Goal: Task Accomplishment & Management: Use online tool/utility

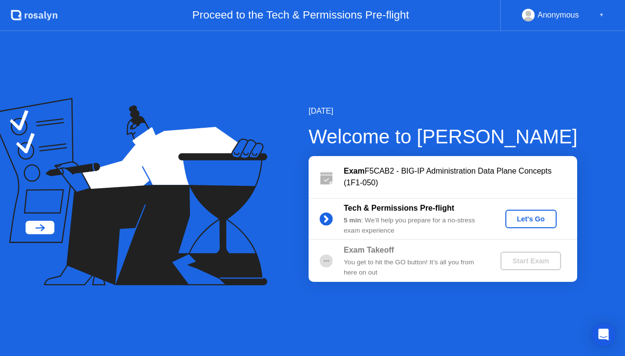
click at [532, 221] on div "Let's Go" at bounding box center [530, 219] width 43 height 8
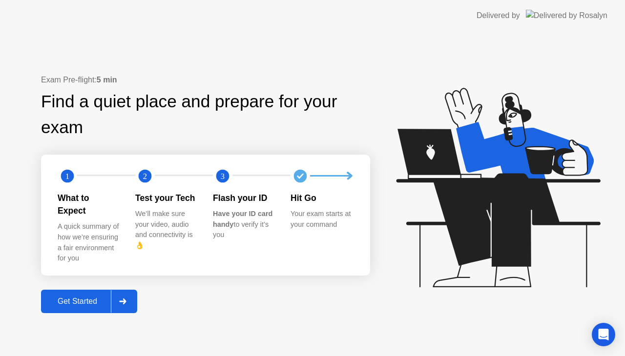
click at [62, 297] on div "Get Started" at bounding box center [77, 301] width 67 height 9
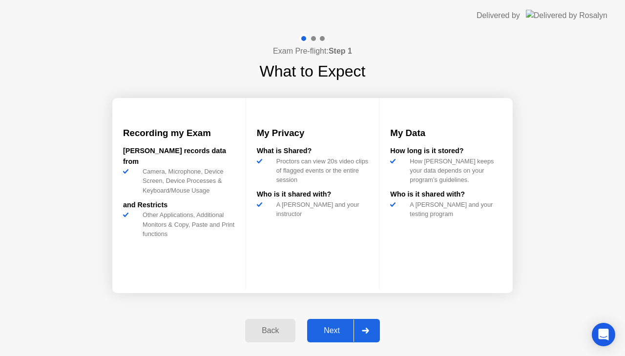
click at [341, 340] on button "Next" at bounding box center [343, 330] width 73 height 23
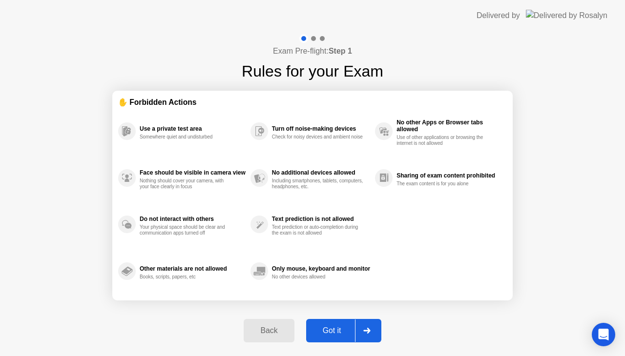
click at [339, 335] on div "Got it" at bounding box center [332, 330] width 46 height 9
select select "**********"
select select "*******"
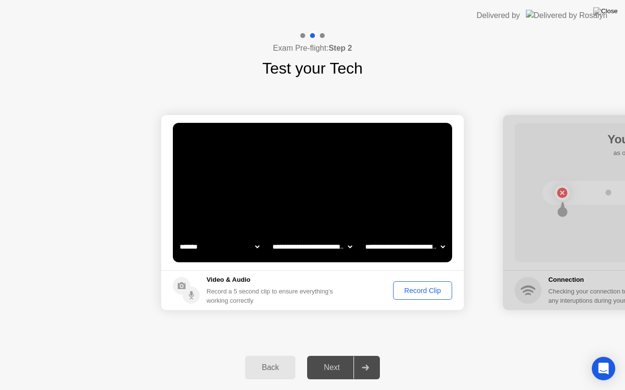
click at [405, 294] on div "Record Clip" at bounding box center [422, 291] width 52 height 8
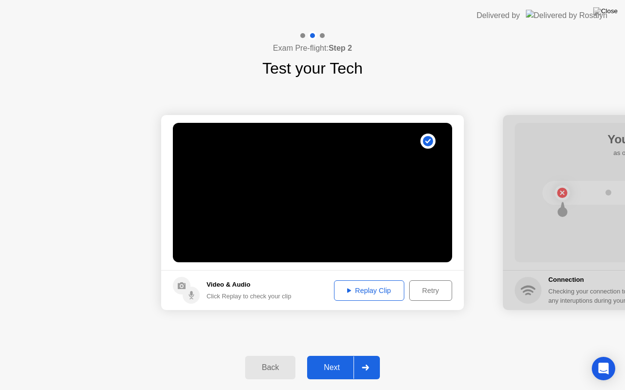
click at [386, 292] on div "Replay Clip" at bounding box center [368, 291] width 63 height 8
click at [335, 356] on div "Next" at bounding box center [331, 368] width 43 height 9
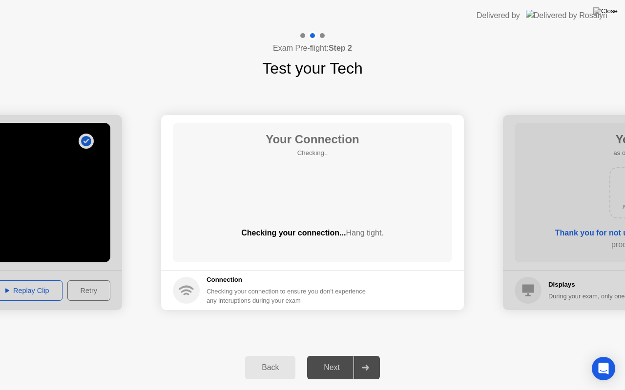
click at [508, 88] on div "**********" at bounding box center [312, 212] width 625 height 265
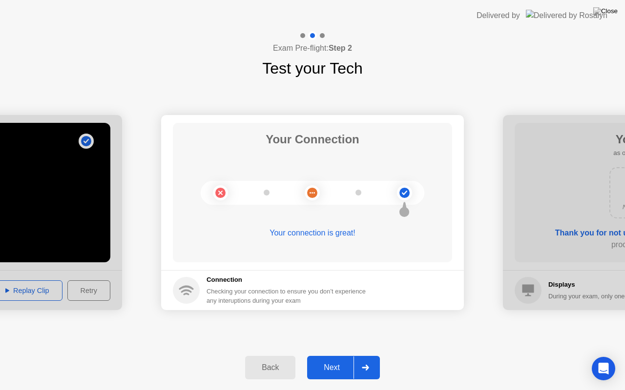
click at [356, 333] on div "**********" at bounding box center [312, 212] width 625 height 265
click at [337, 356] on div "Next" at bounding box center [331, 368] width 43 height 9
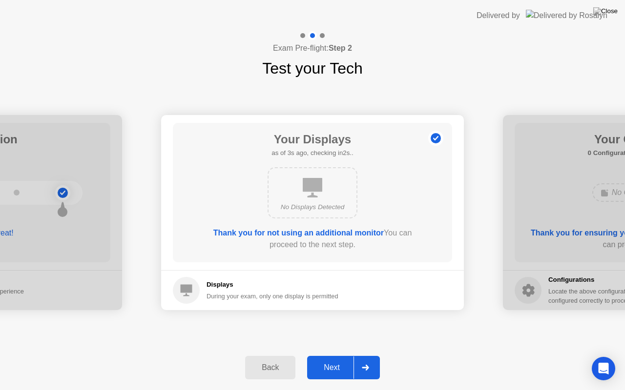
click at [337, 356] on div "Next" at bounding box center [331, 368] width 43 height 9
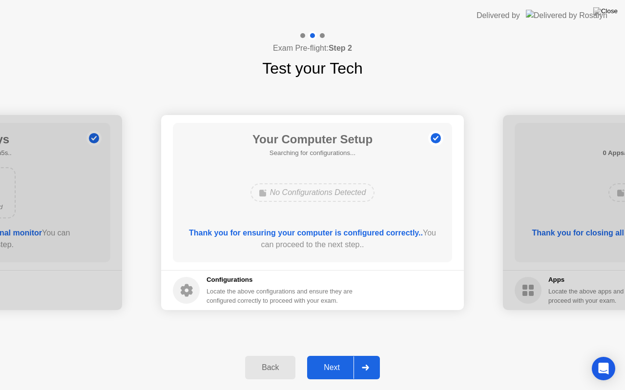
click at [337, 356] on div "Next" at bounding box center [331, 368] width 43 height 9
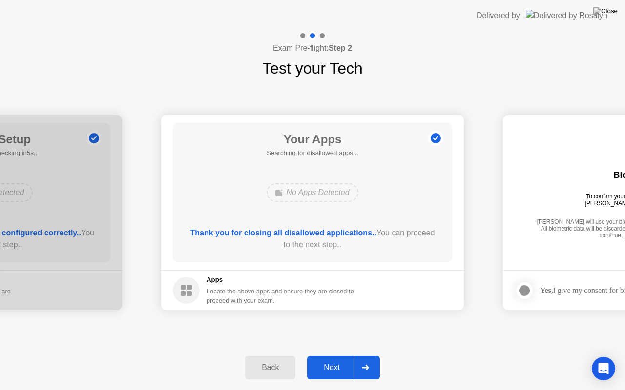
click at [337, 356] on div "Next" at bounding box center [331, 368] width 43 height 9
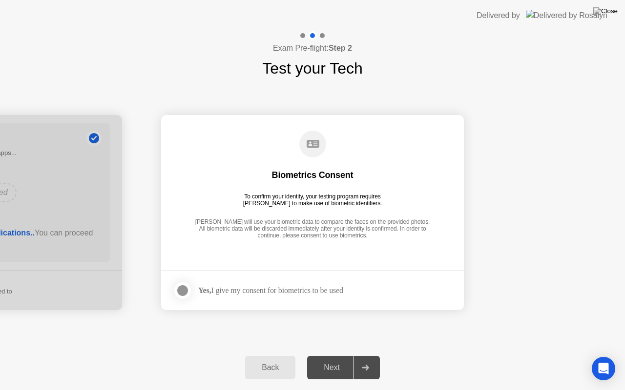
click at [318, 291] on div "Yes, I give my consent for biometrics to be used" at bounding box center [270, 290] width 145 height 9
click at [180, 290] on div at bounding box center [183, 291] width 12 height 12
click at [344, 356] on button "Next" at bounding box center [343, 367] width 73 height 23
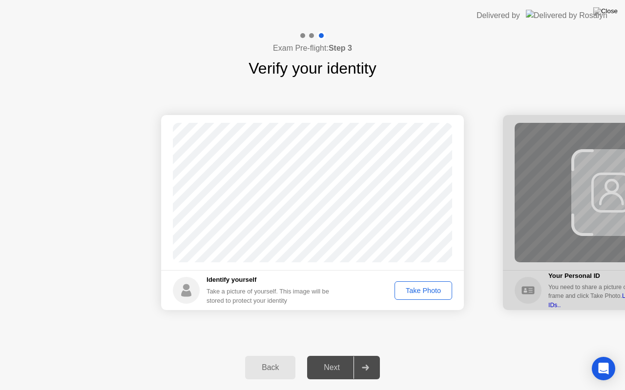
click at [420, 292] on div "Take Photo" at bounding box center [423, 291] width 51 height 8
click at [327, 356] on button "Next" at bounding box center [343, 367] width 73 height 23
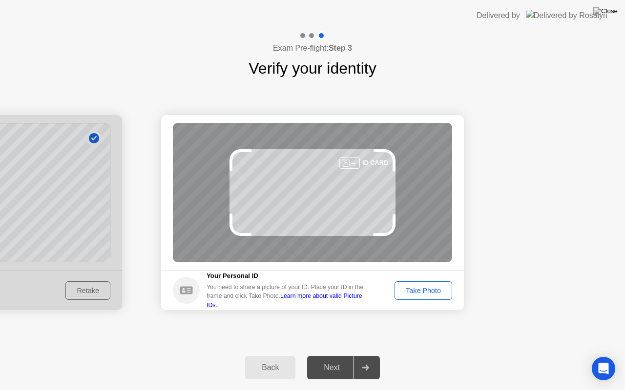
click at [423, 287] on div "Take Photo" at bounding box center [423, 291] width 51 height 8
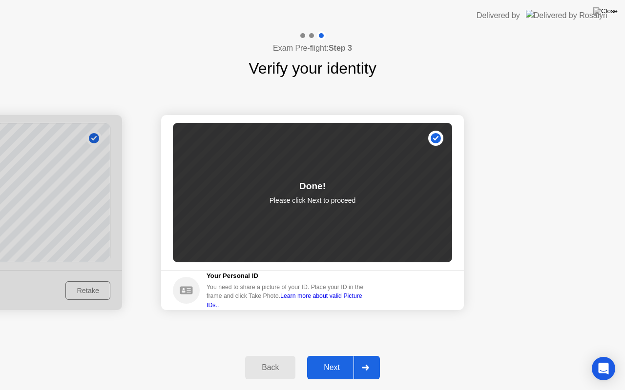
click at [340, 356] on button "Next" at bounding box center [343, 367] width 73 height 23
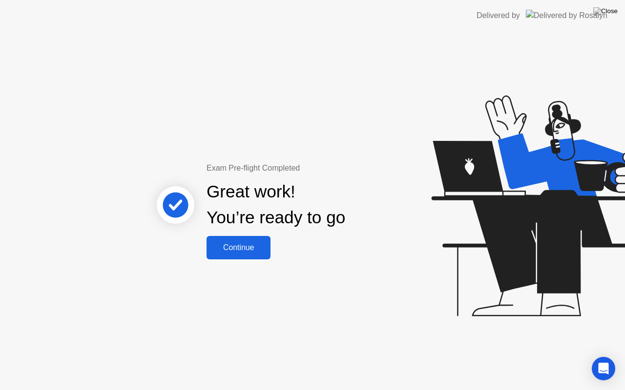
click at [536, 69] on div "Exam Pre-flight Completed Great work! You’re ready to go Continue" at bounding box center [312, 210] width 625 height 359
click at [245, 244] on div "Continue" at bounding box center [238, 248] width 58 height 9
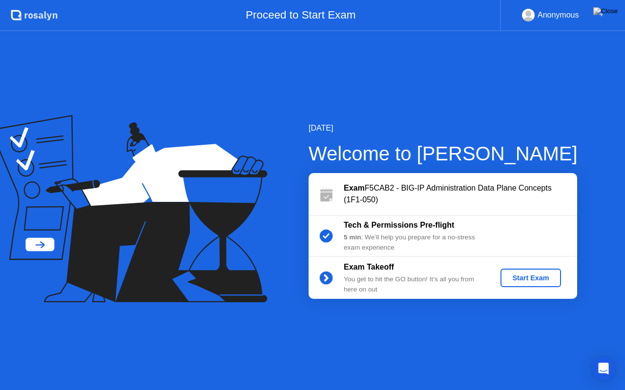
click at [526, 276] on div "Start Exam" at bounding box center [530, 278] width 52 height 8
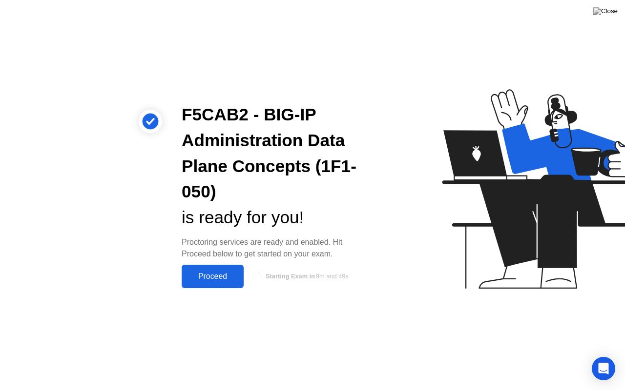
click at [233, 277] on div "Proceed" at bounding box center [212, 276] width 56 height 9
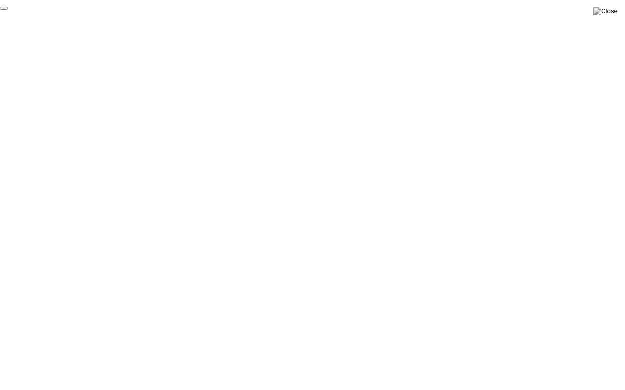
click div "End Proctoring Session"
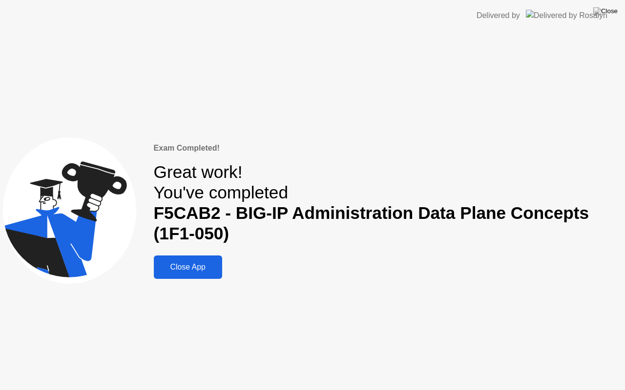
click at [201, 270] on div "Close App" at bounding box center [188, 267] width 62 height 9
